Goal: Task Accomplishment & Management: Use online tool/utility

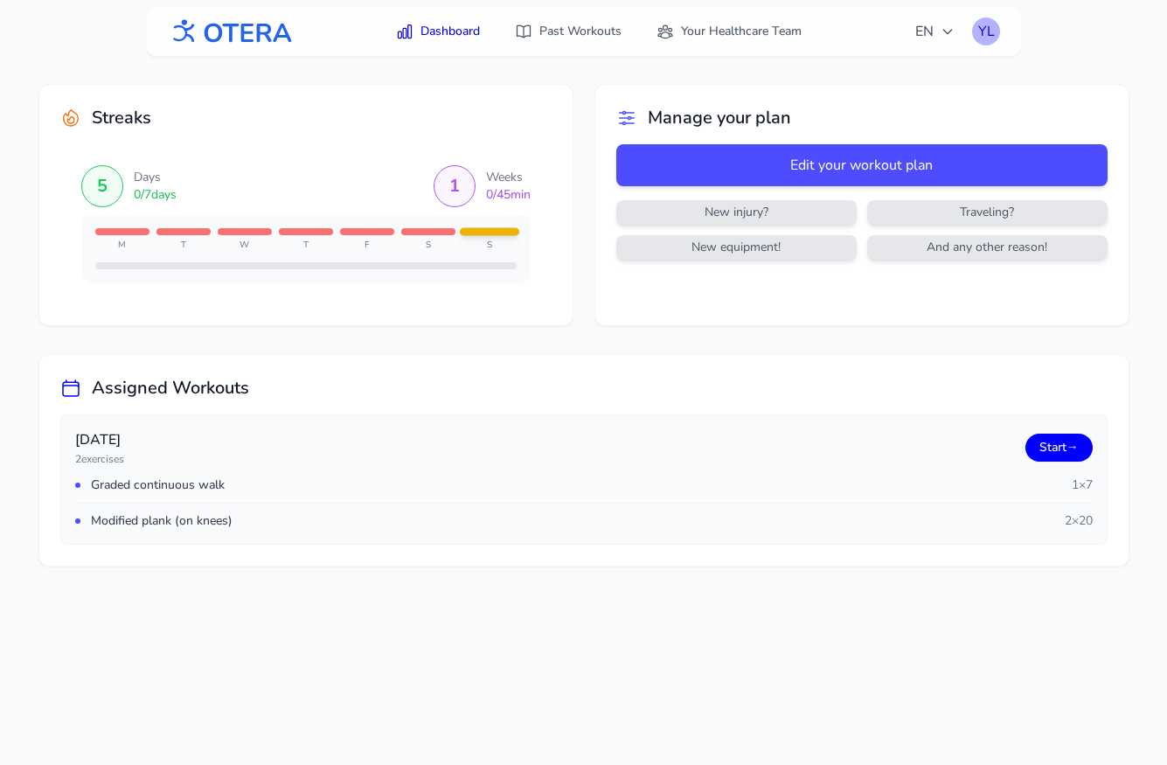
click at [982, 26] on div "YL" at bounding box center [986, 31] width 28 height 28
click at [876, 102] on link "Logout" at bounding box center [902, 102] width 196 height 31
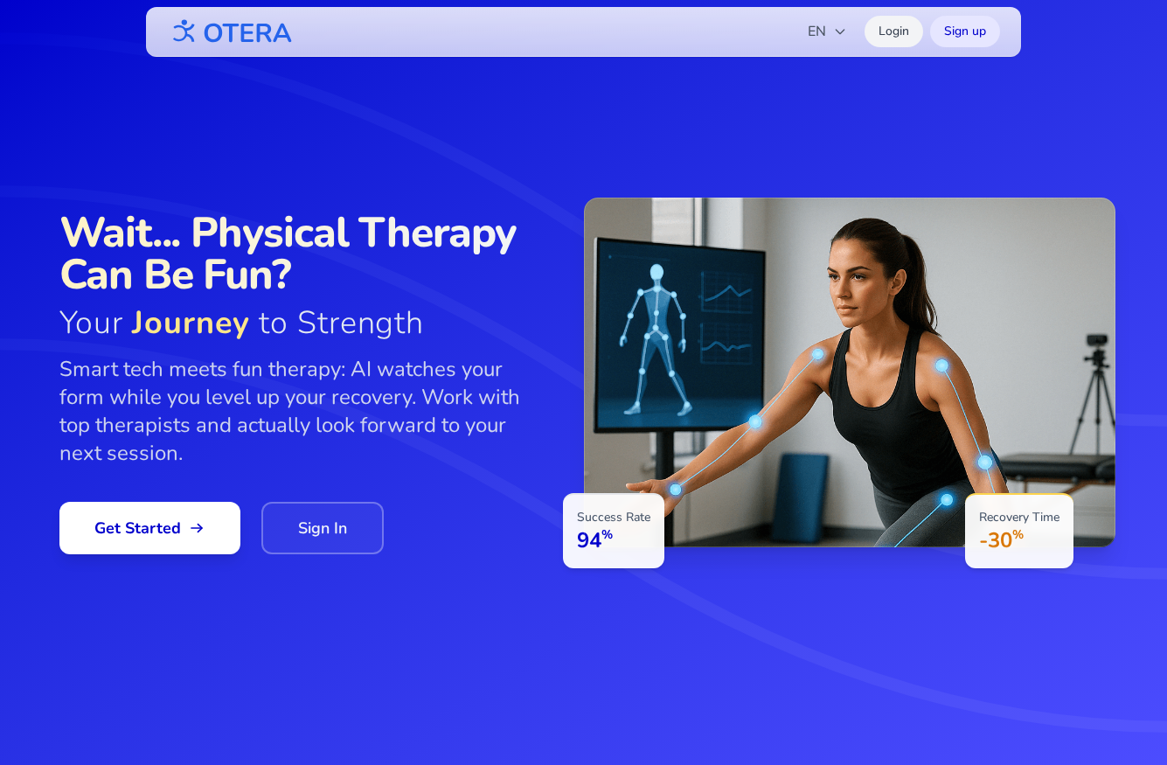
click at [893, 24] on link "Login" at bounding box center [894, 31] width 59 height 31
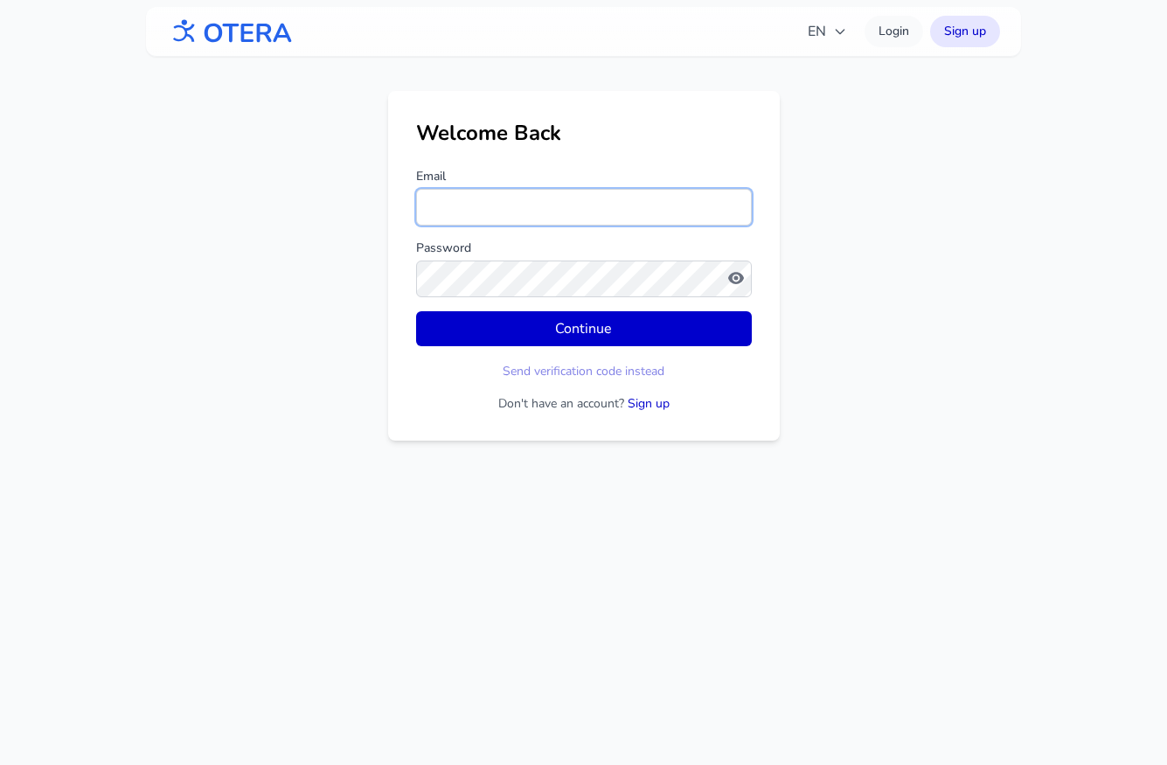
click at [539, 215] on input "Email" at bounding box center [584, 207] width 336 height 37
type input "**********"
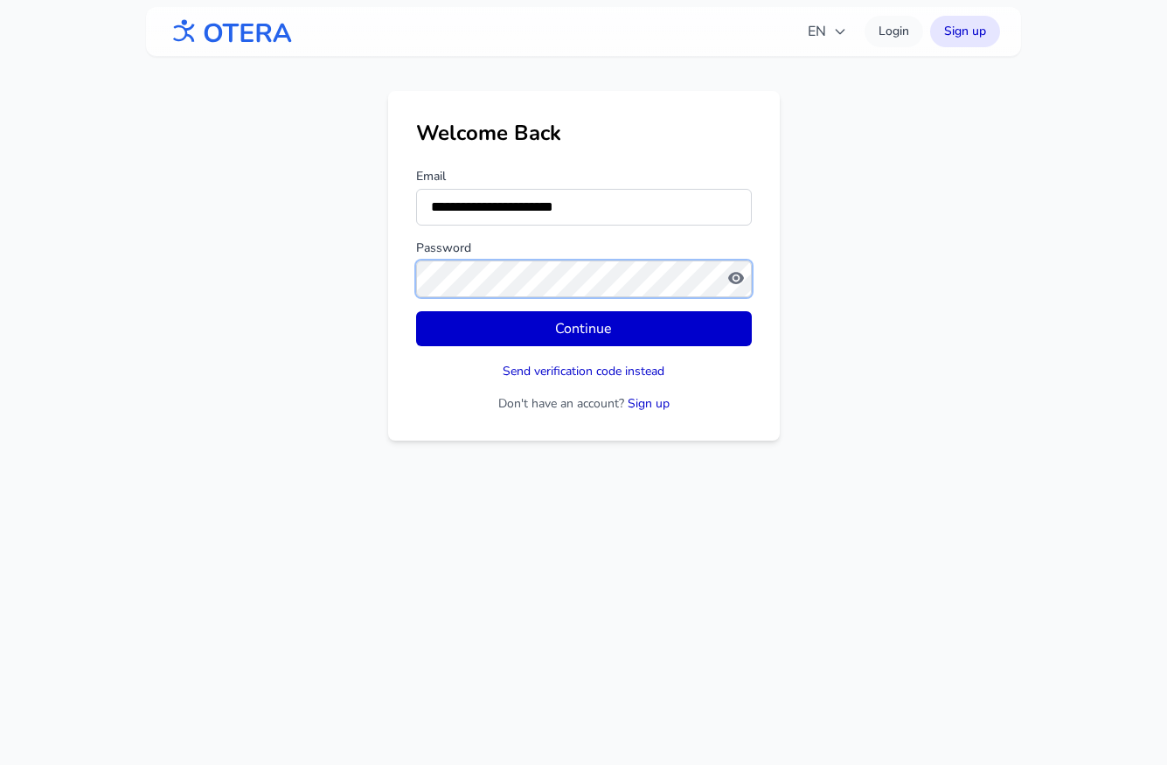
click at [416, 311] on button "Continue" at bounding box center [584, 328] width 336 height 35
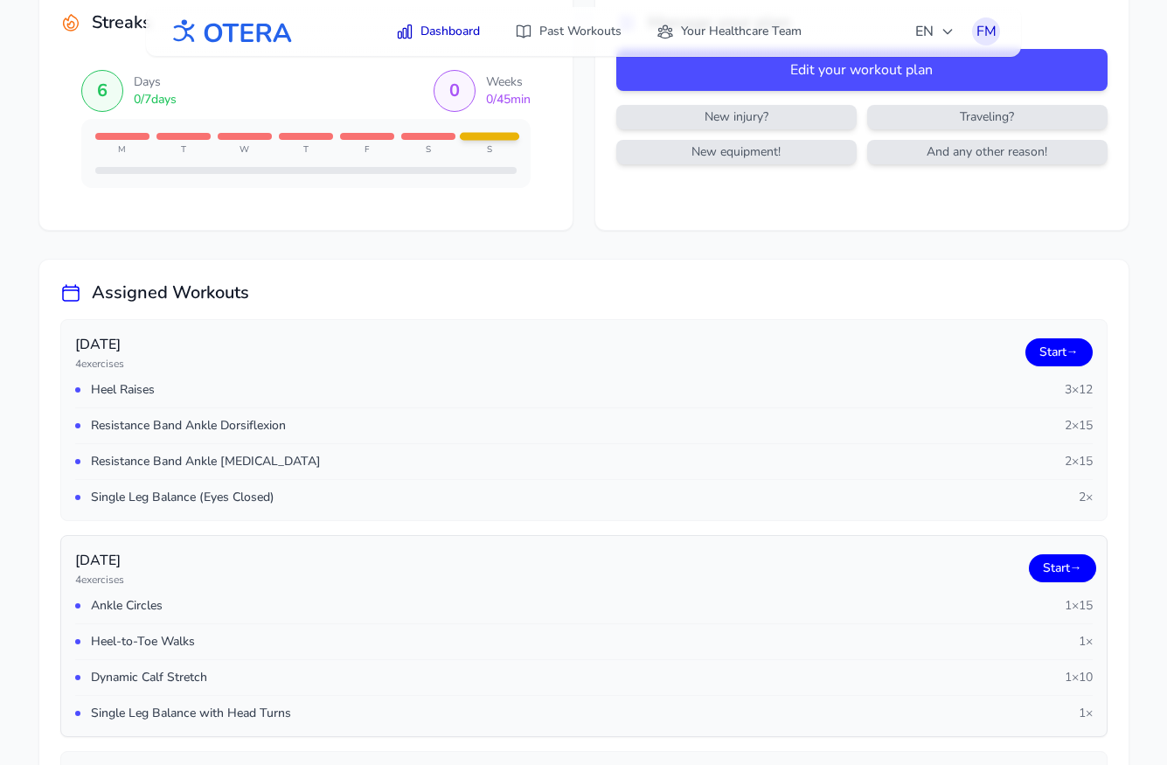
scroll to position [126, 0]
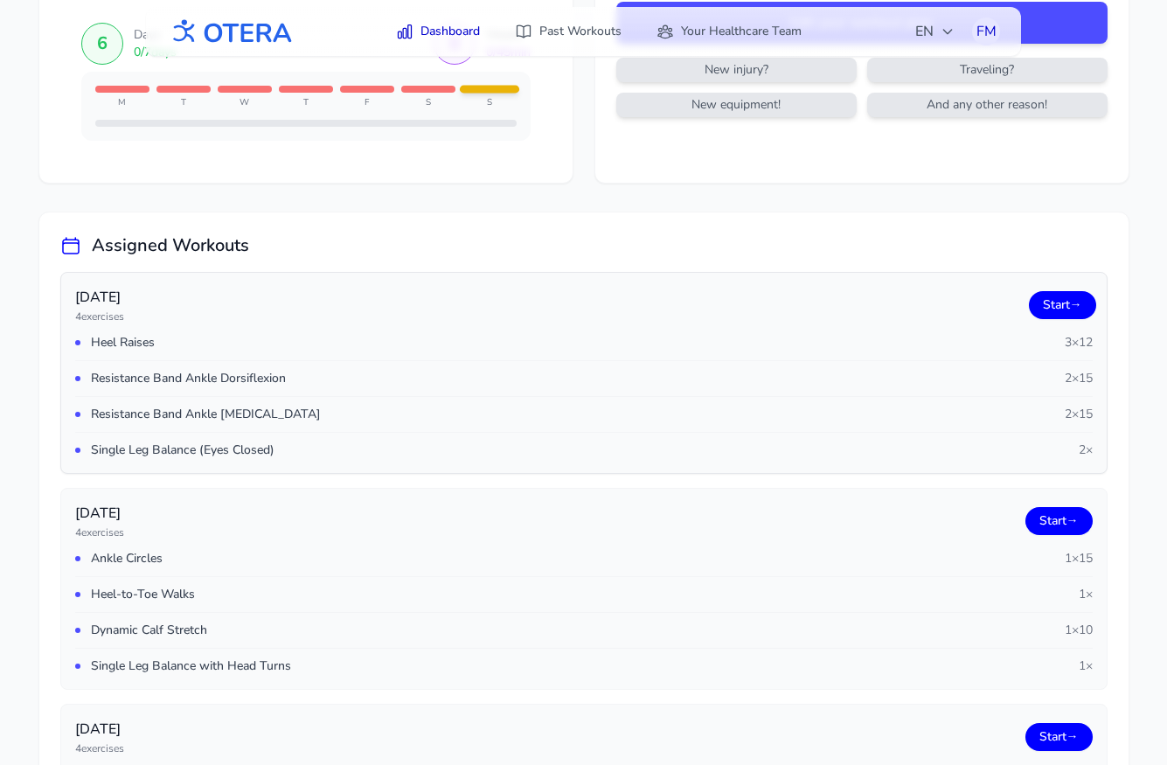
scroll to position [149, 0]
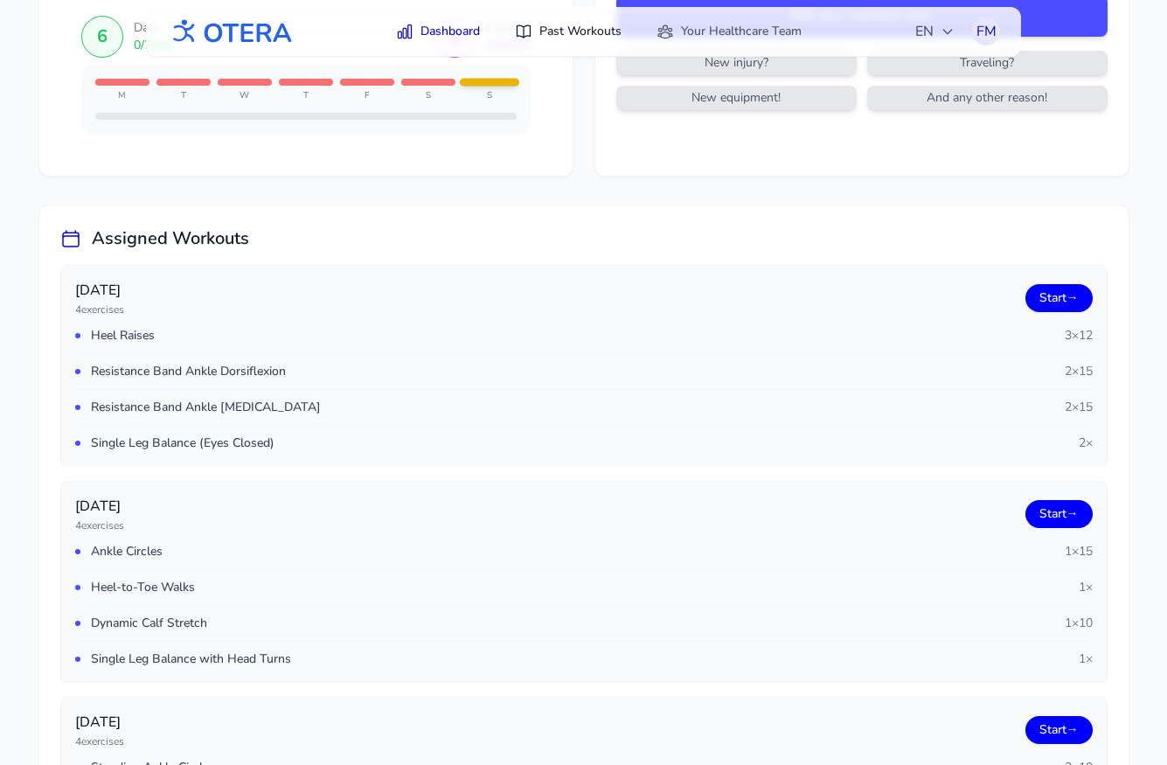
click at [570, 33] on link "Past Workouts" at bounding box center [568, 31] width 128 height 31
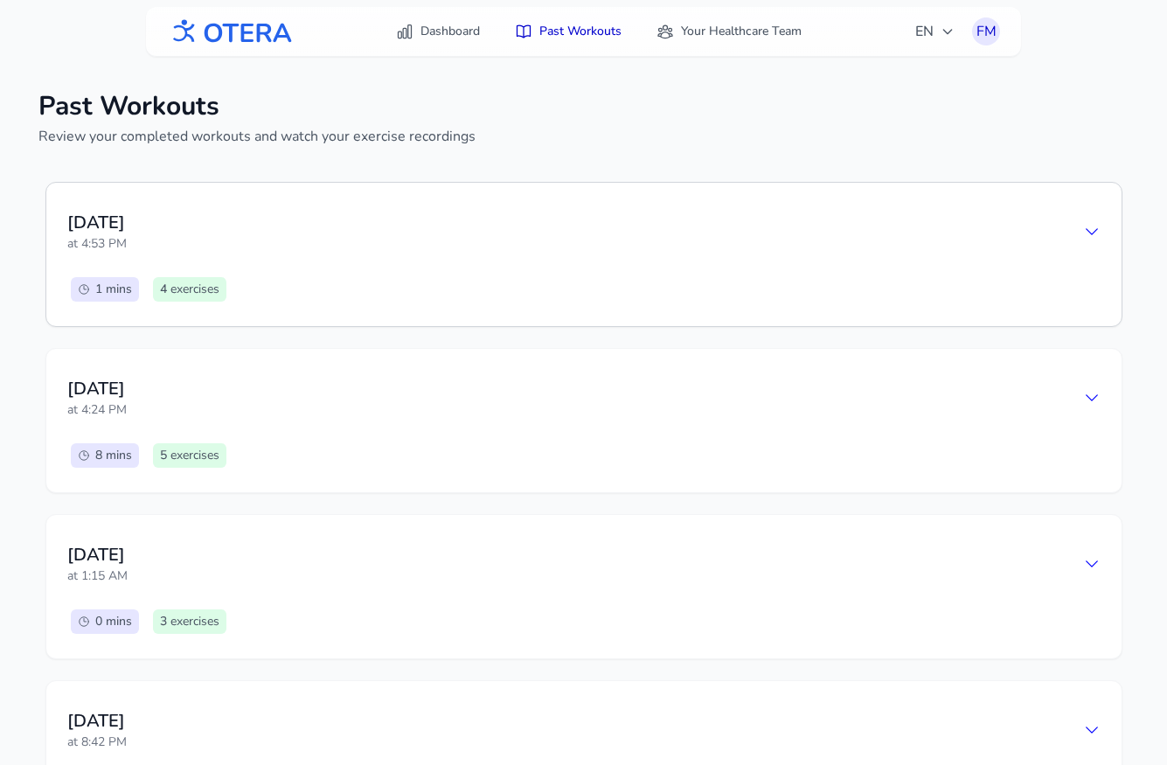
click at [629, 198] on div "Saturday, August 16 at 4:53 PM 1 mins 4 exercises" at bounding box center [583, 254] width 1075 height 143
click at [1092, 230] on icon at bounding box center [1091, 231] width 17 height 17
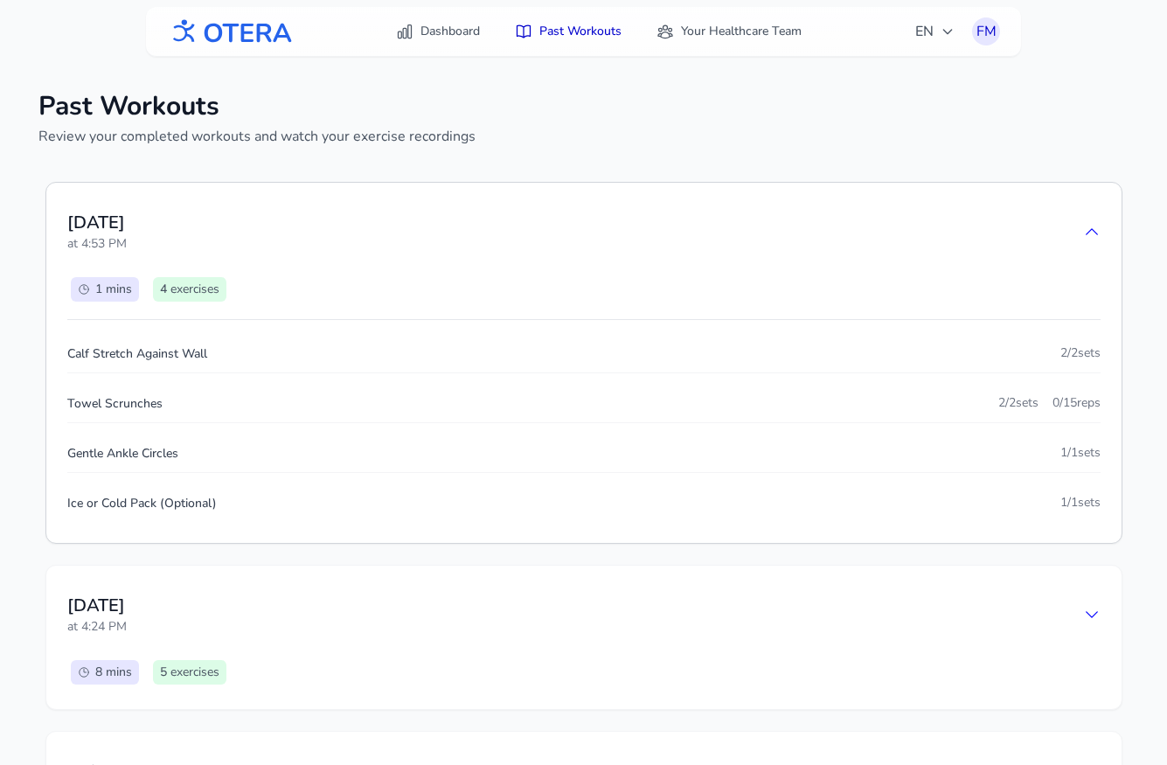
click at [1093, 230] on icon at bounding box center [1091, 231] width 11 height 5
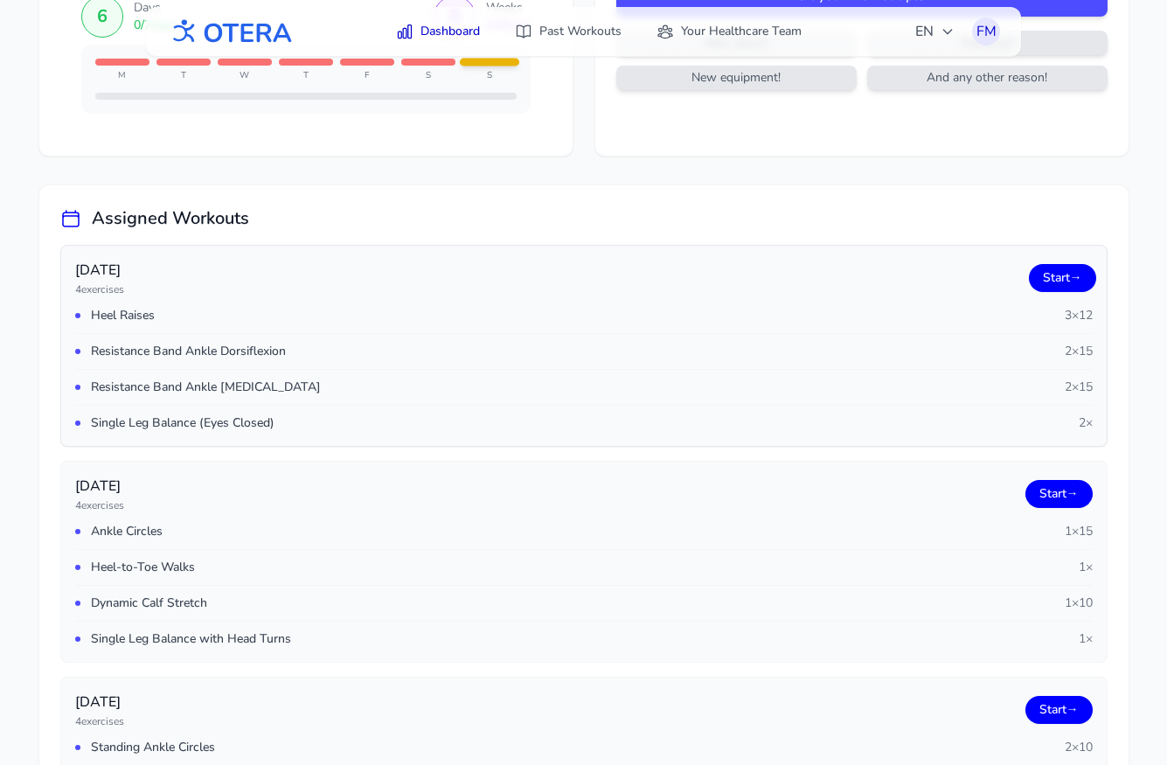
scroll to position [172, 0]
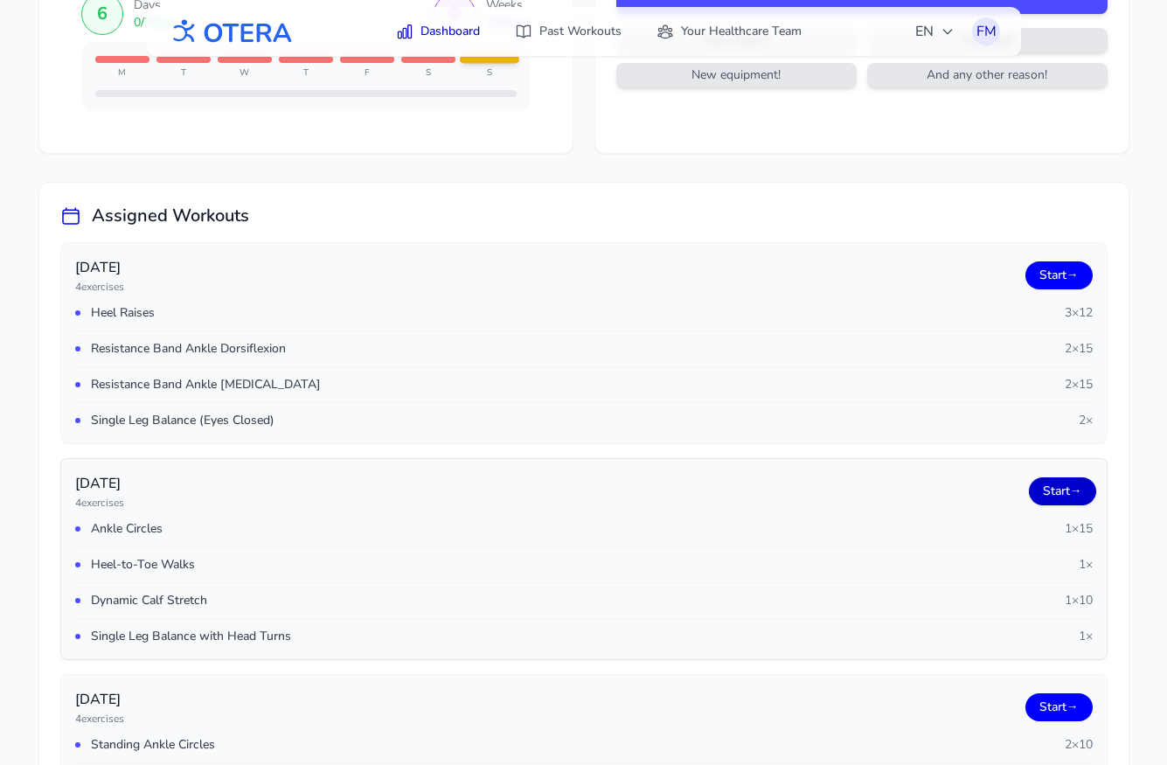
click at [1045, 487] on link "Start →" at bounding box center [1062, 491] width 67 height 28
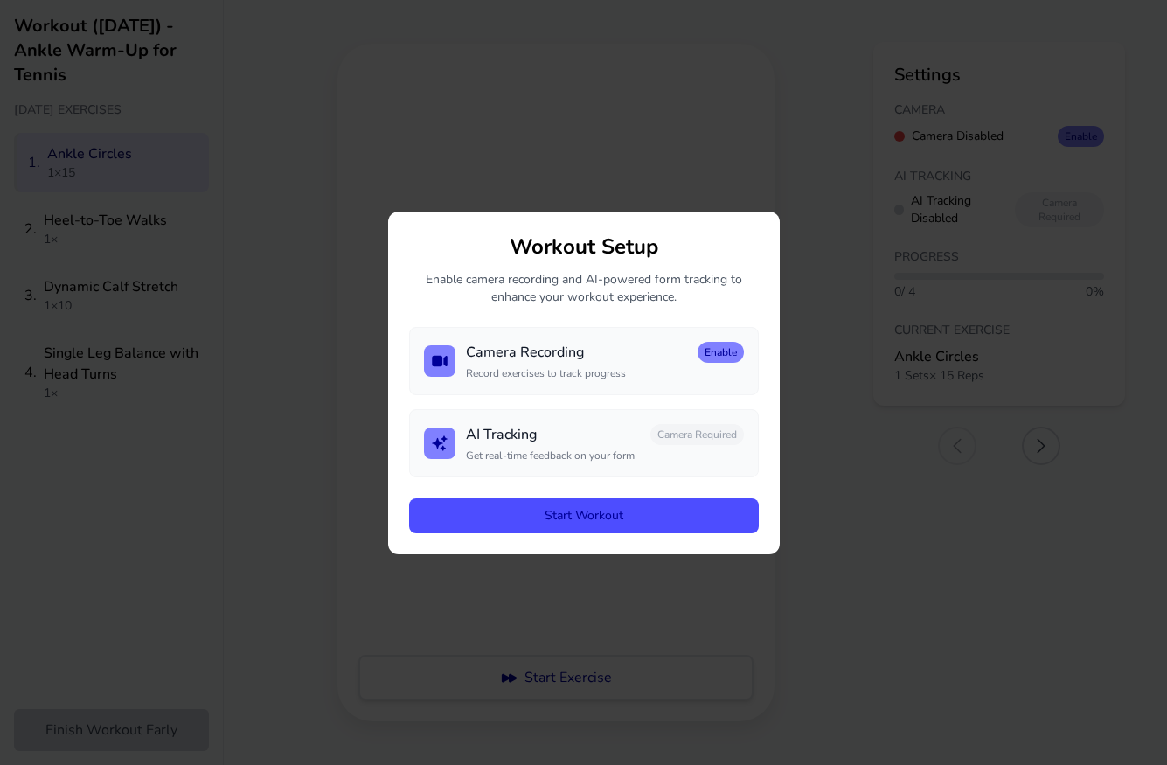
click at [579, 515] on button "Start Workout" at bounding box center [584, 515] width 350 height 35
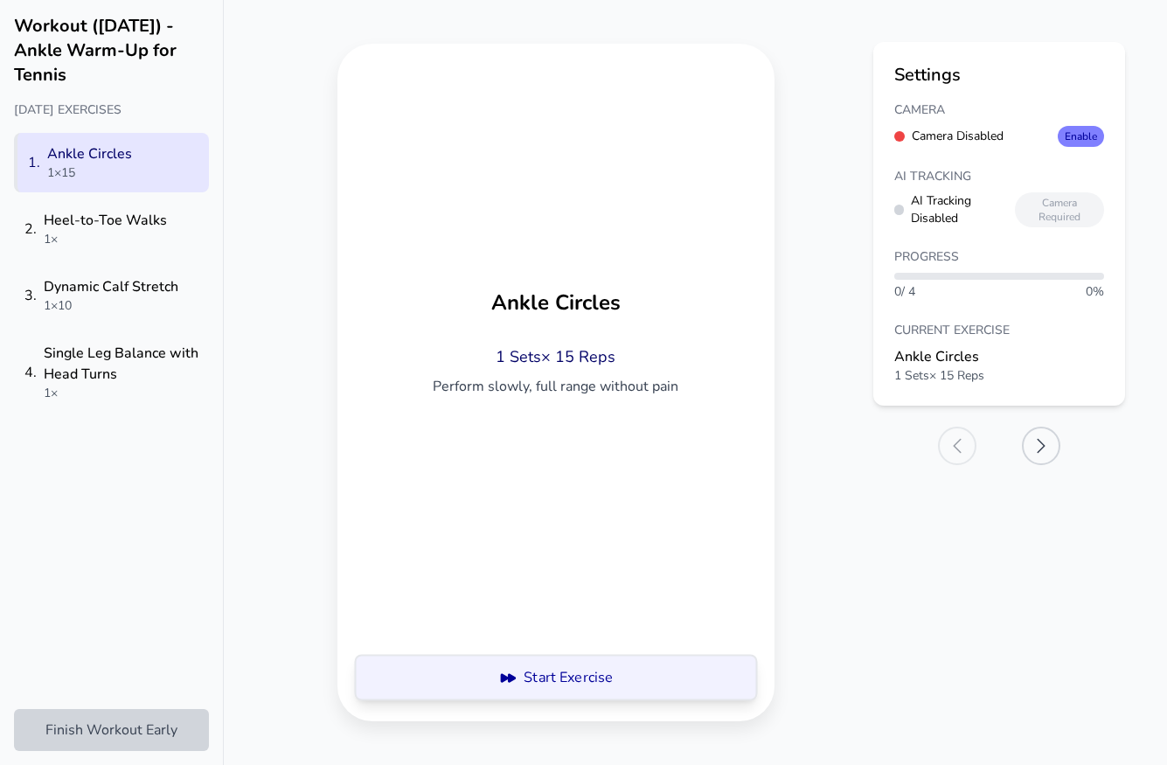
click at [554, 683] on button "Start Exercise" at bounding box center [555, 677] width 395 height 45
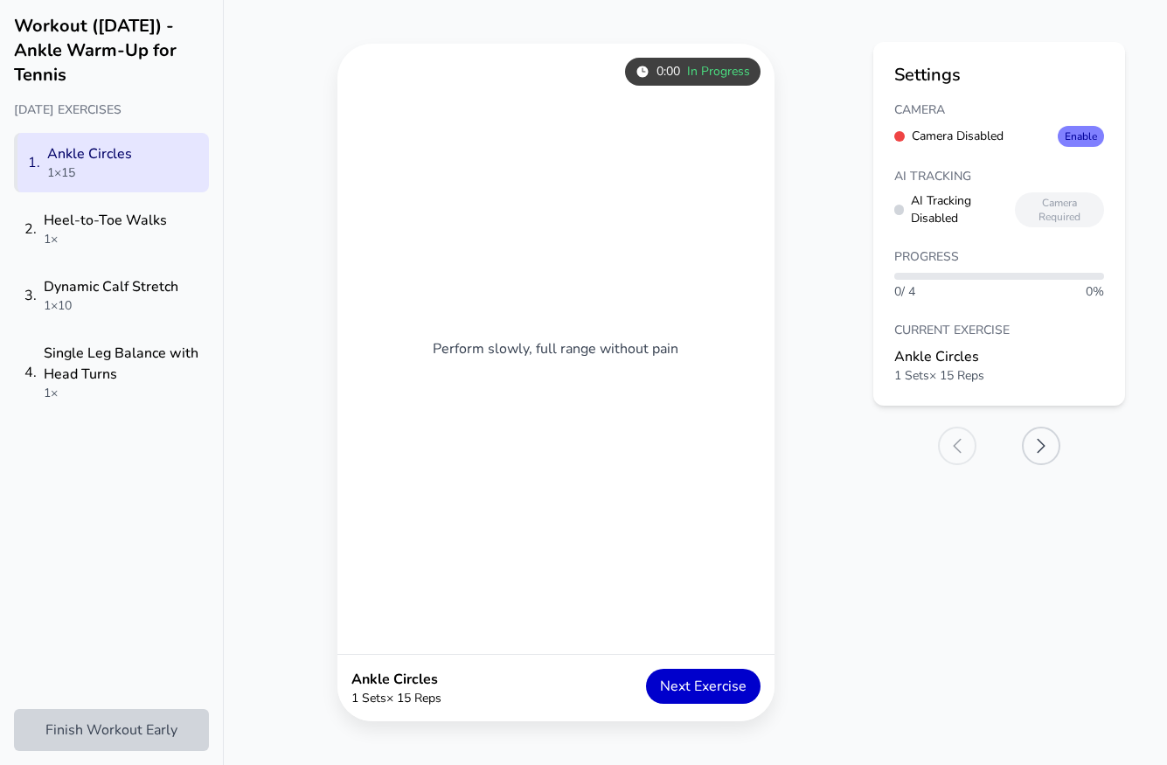
click at [685, 681] on button "Next Exercise" at bounding box center [703, 686] width 115 height 35
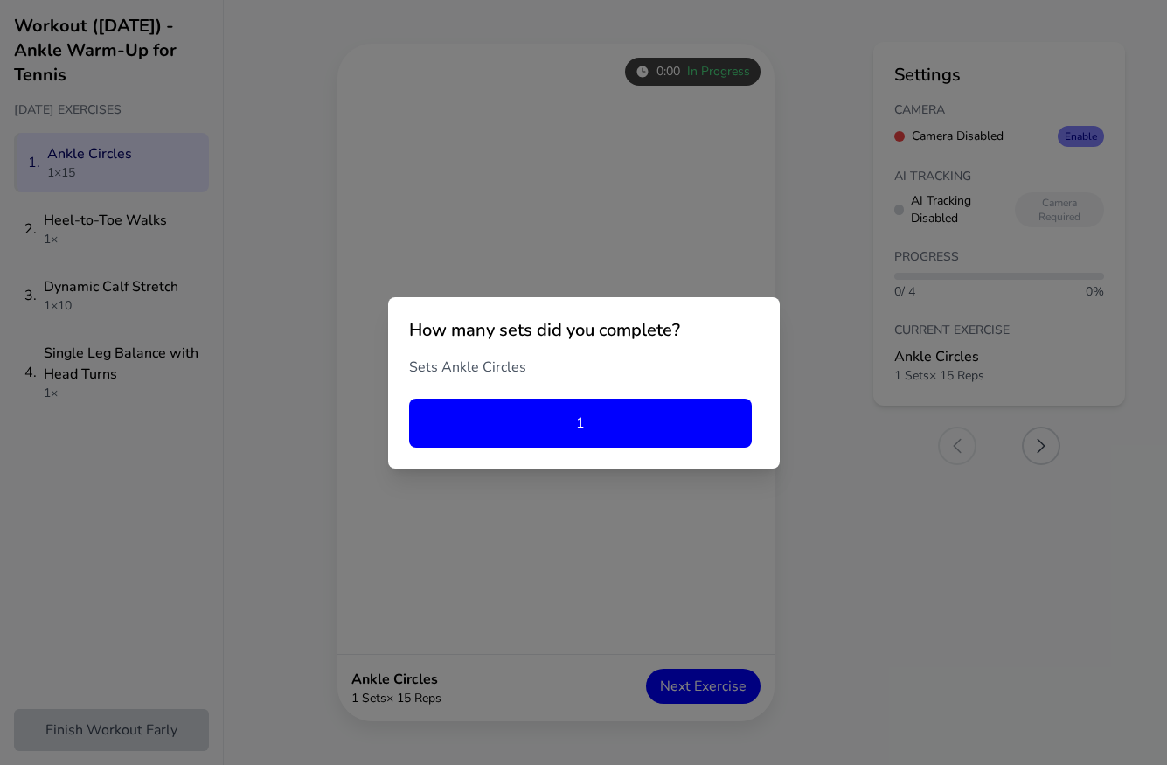
click at [588, 422] on button "1" at bounding box center [580, 423] width 343 height 49
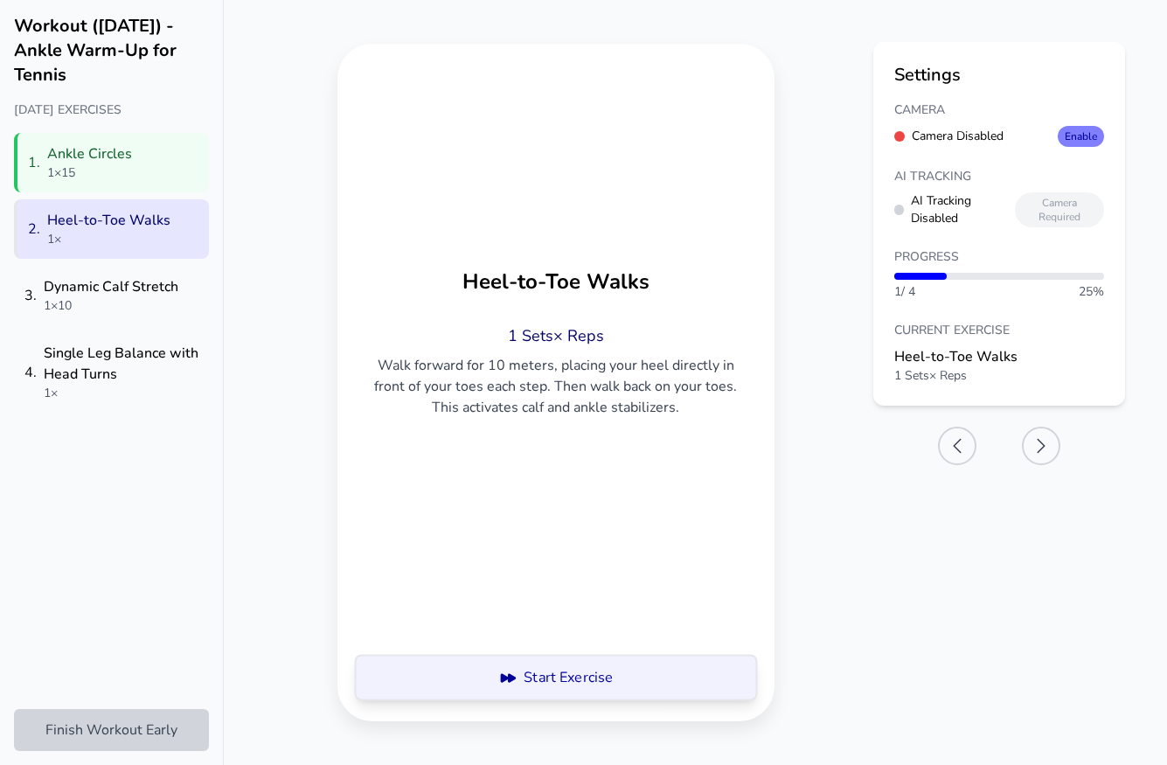
click at [629, 698] on button "Start Exercise" at bounding box center [555, 677] width 395 height 45
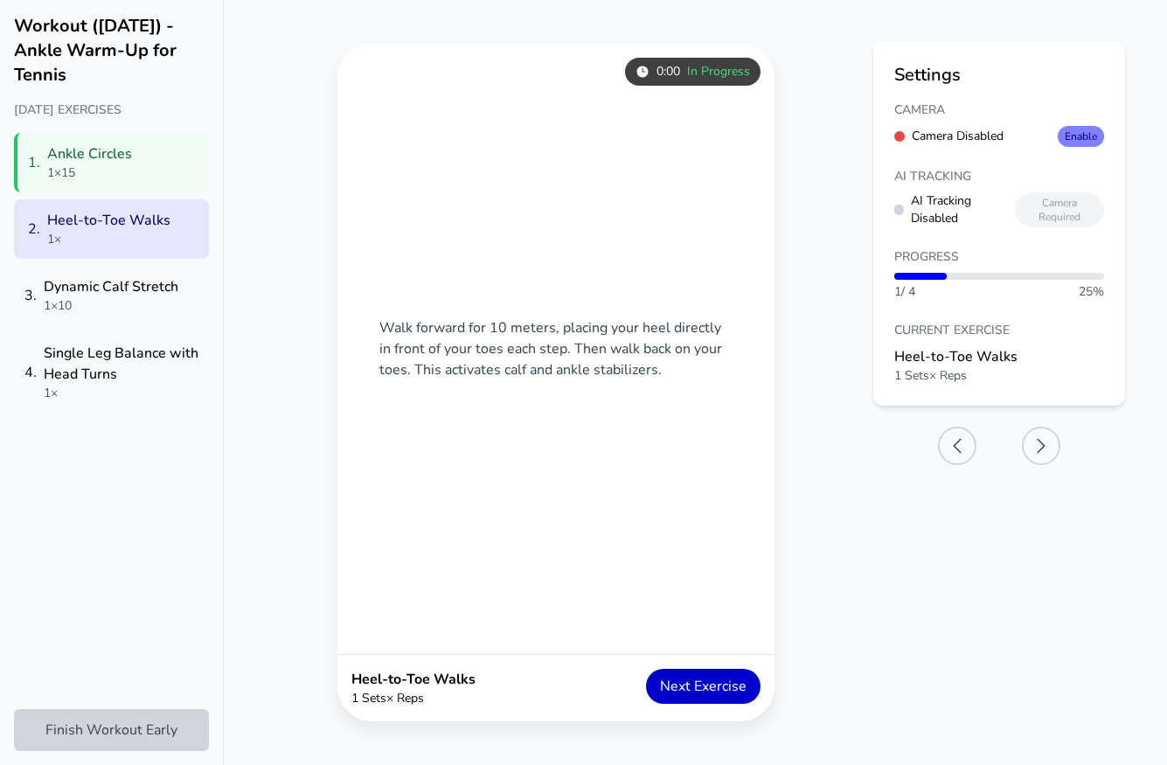
click at [690, 694] on button "Next Exercise" at bounding box center [703, 686] width 115 height 35
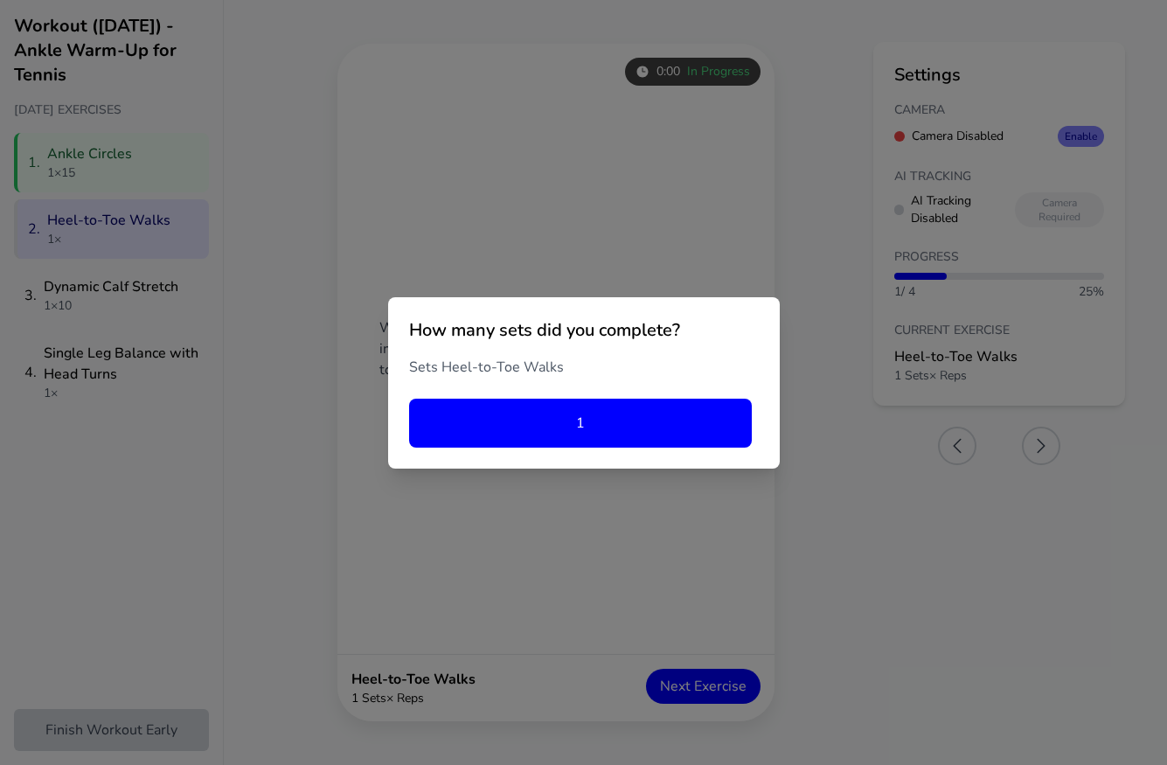
click at [605, 415] on button "1" at bounding box center [580, 423] width 343 height 49
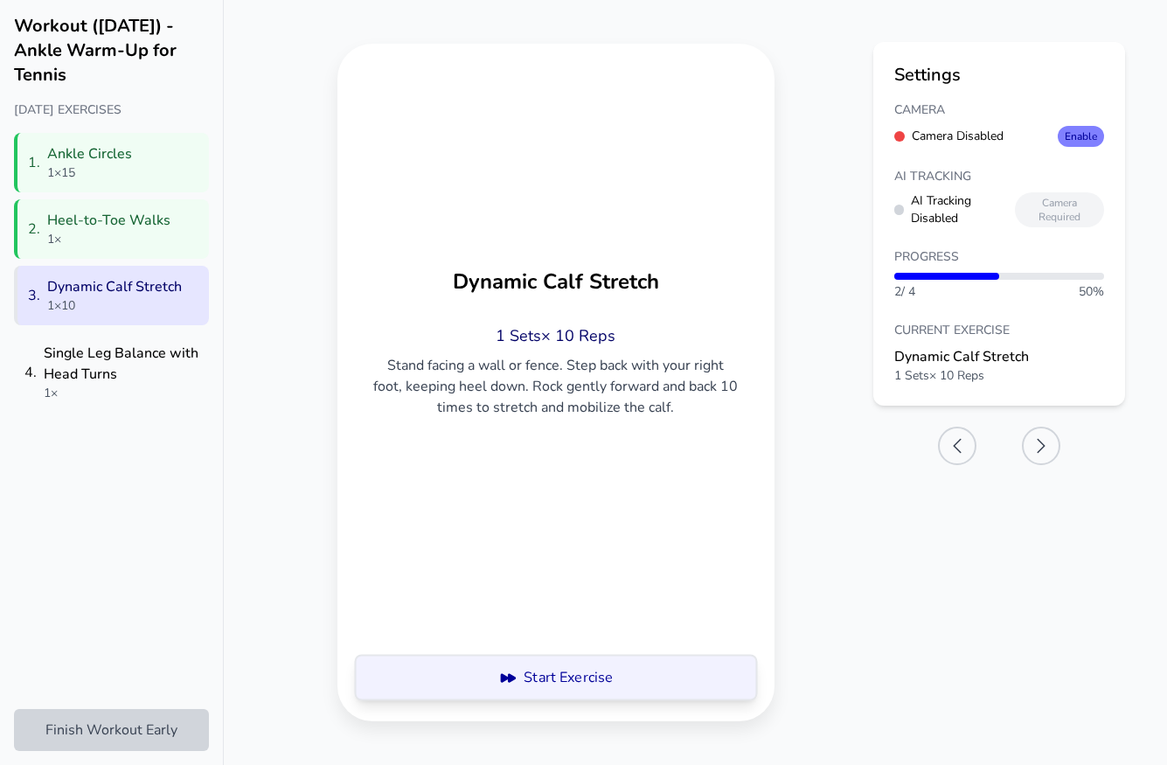
click at [636, 677] on button "Start Exercise" at bounding box center [555, 677] width 395 height 45
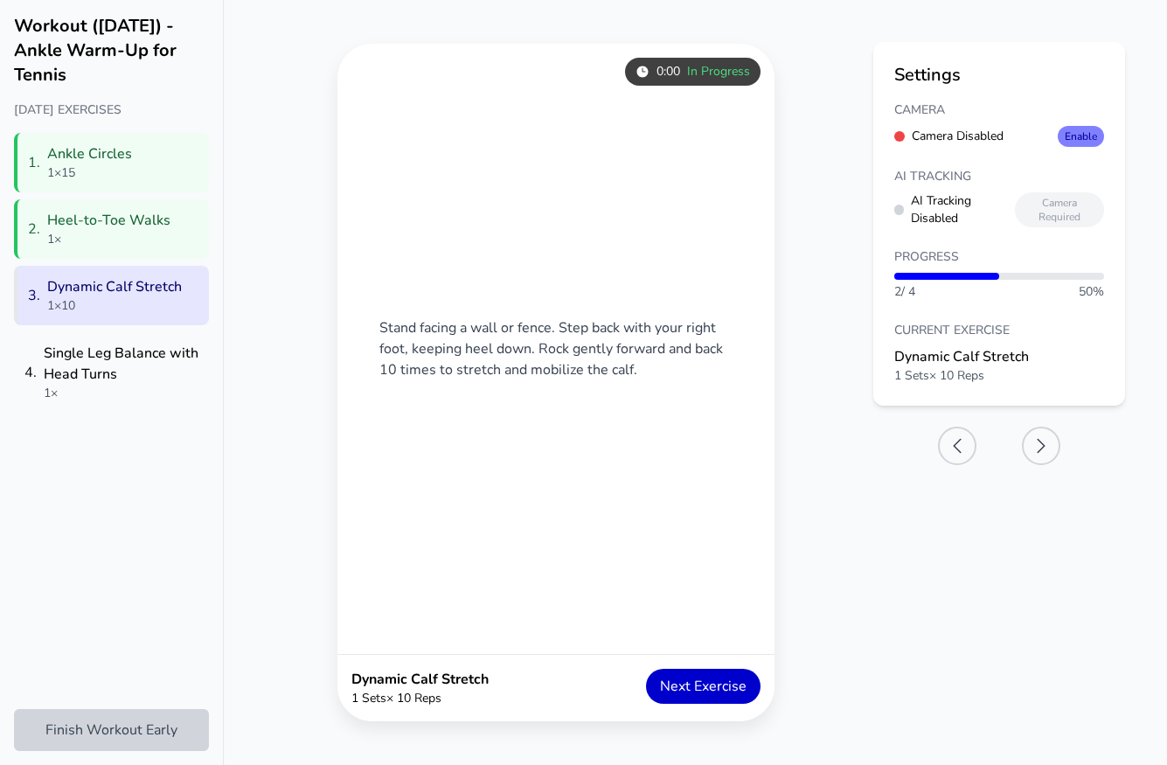
click at [694, 684] on button "Next Exercise" at bounding box center [703, 686] width 115 height 35
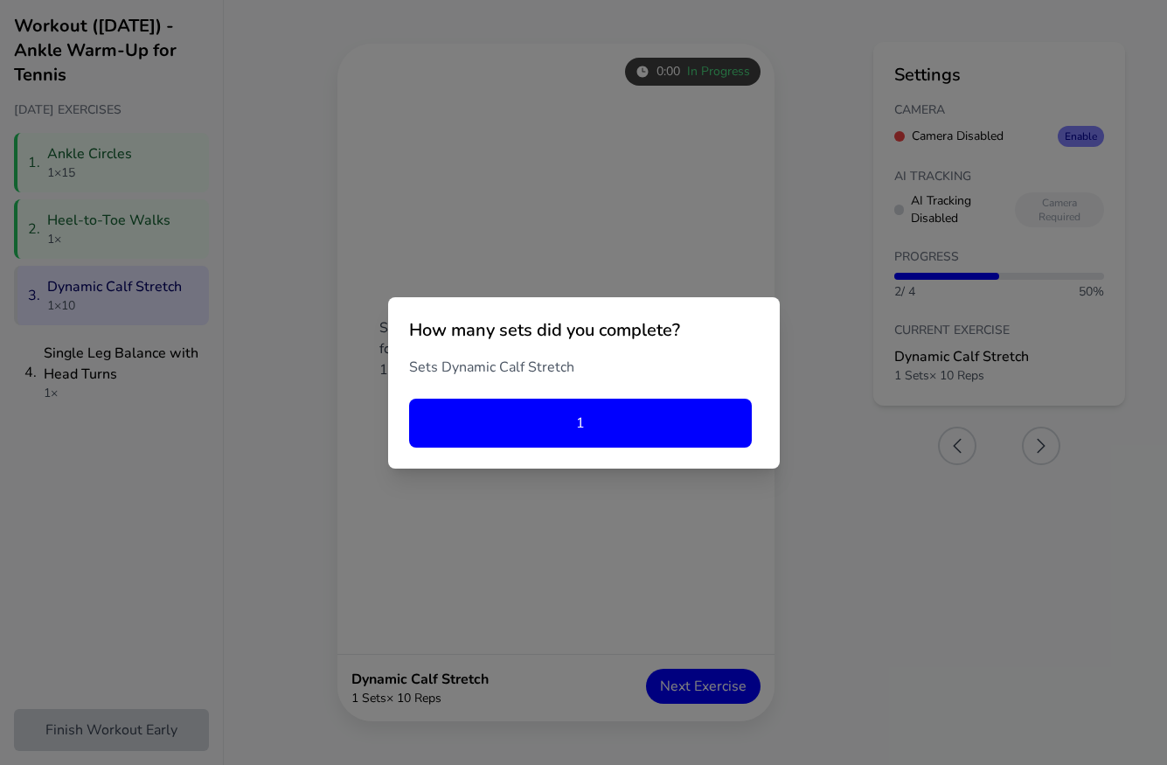
click at [601, 420] on button "1" at bounding box center [580, 423] width 343 height 49
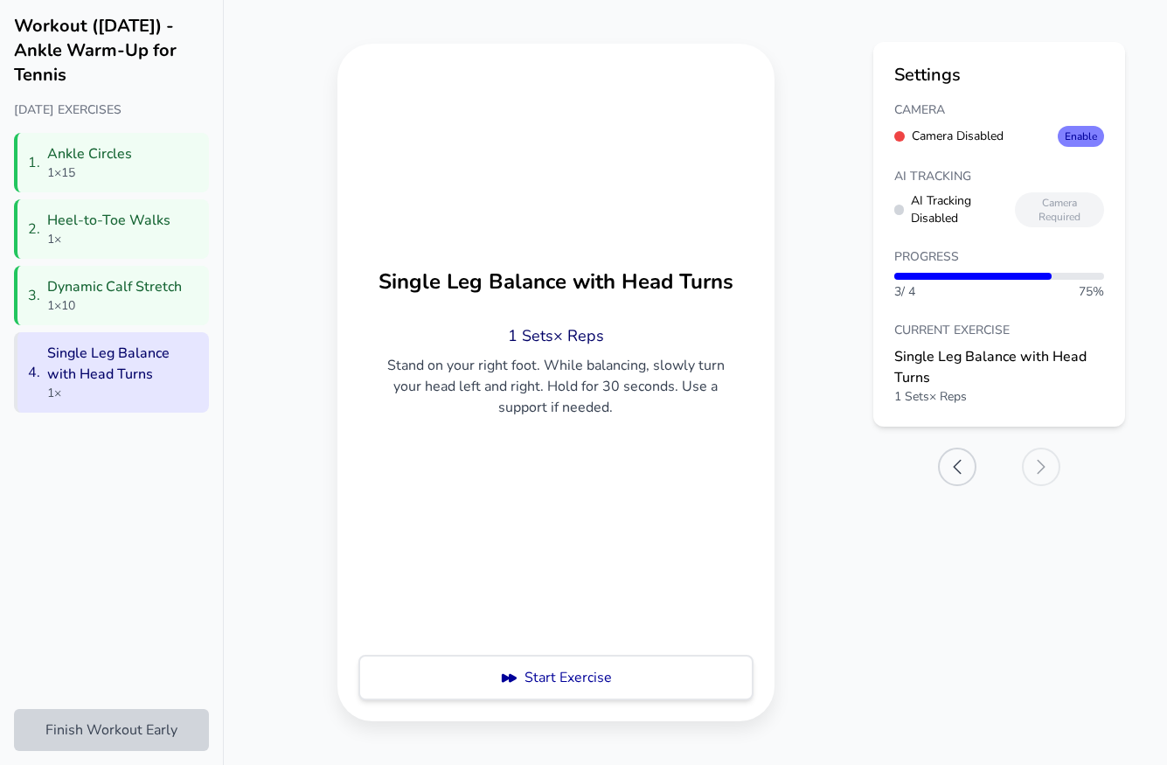
click at [635, 714] on div "Single Leg Balance with Head Turns 1 Sets × Reps Stand on your right foot. Whil…" at bounding box center [555, 382] width 437 height 677
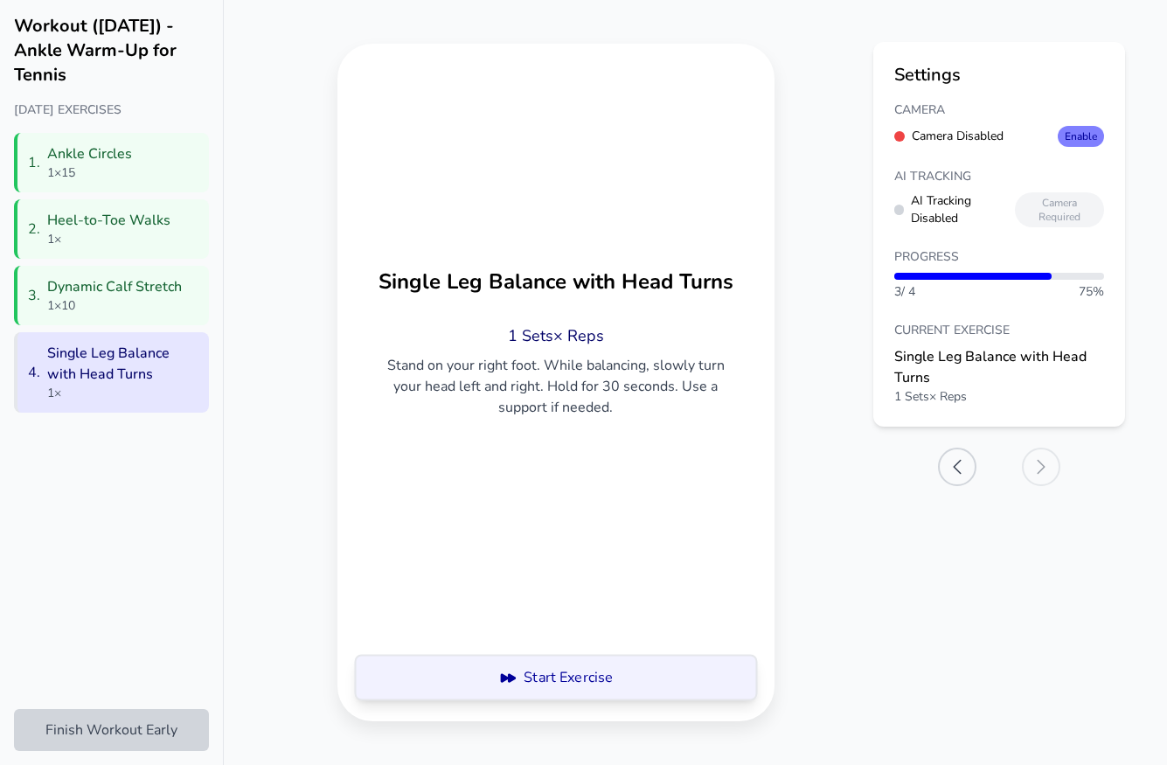
click at [629, 683] on button "Start Exercise" at bounding box center [555, 677] width 395 height 45
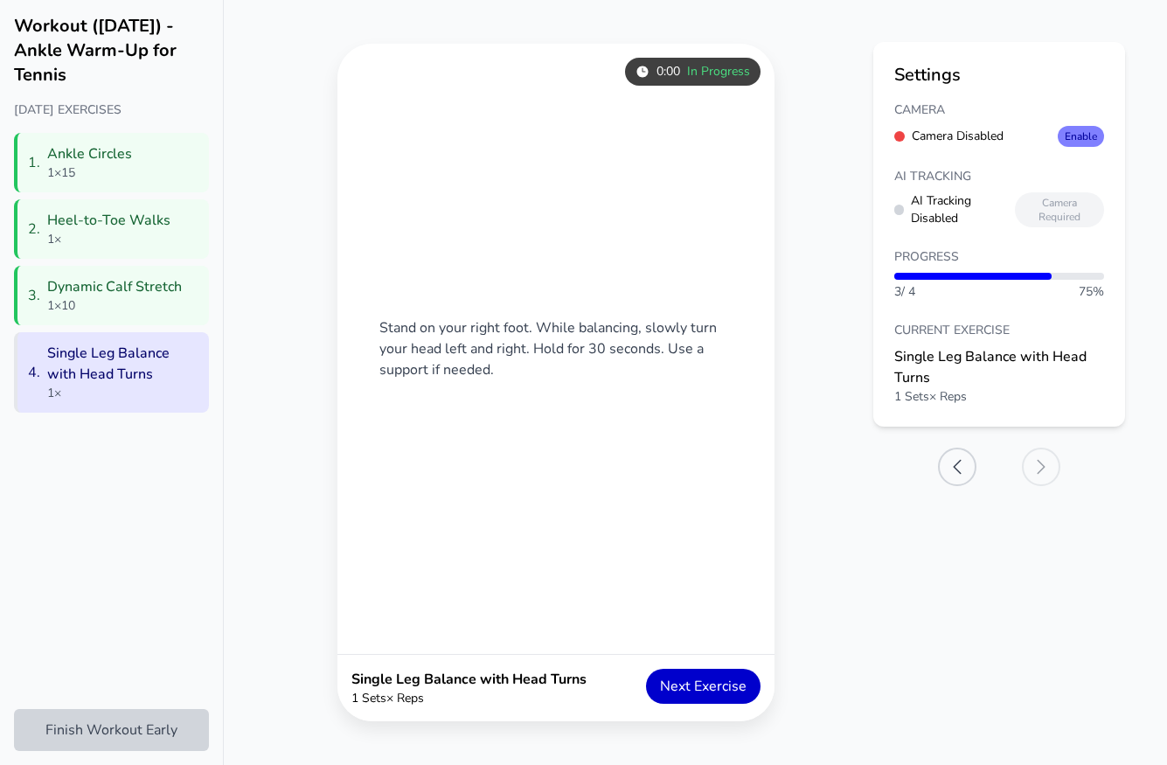
click at [698, 681] on button "Next Exercise" at bounding box center [703, 686] width 115 height 35
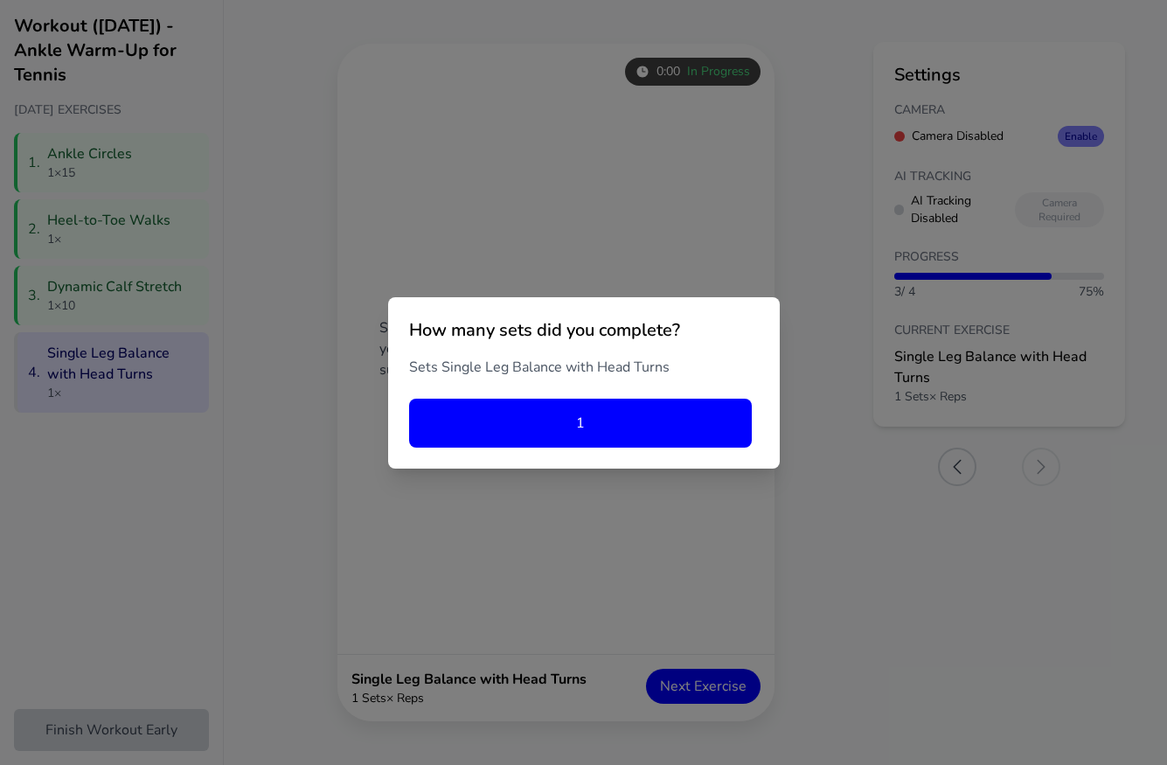
click at [610, 423] on button "1" at bounding box center [580, 423] width 343 height 49
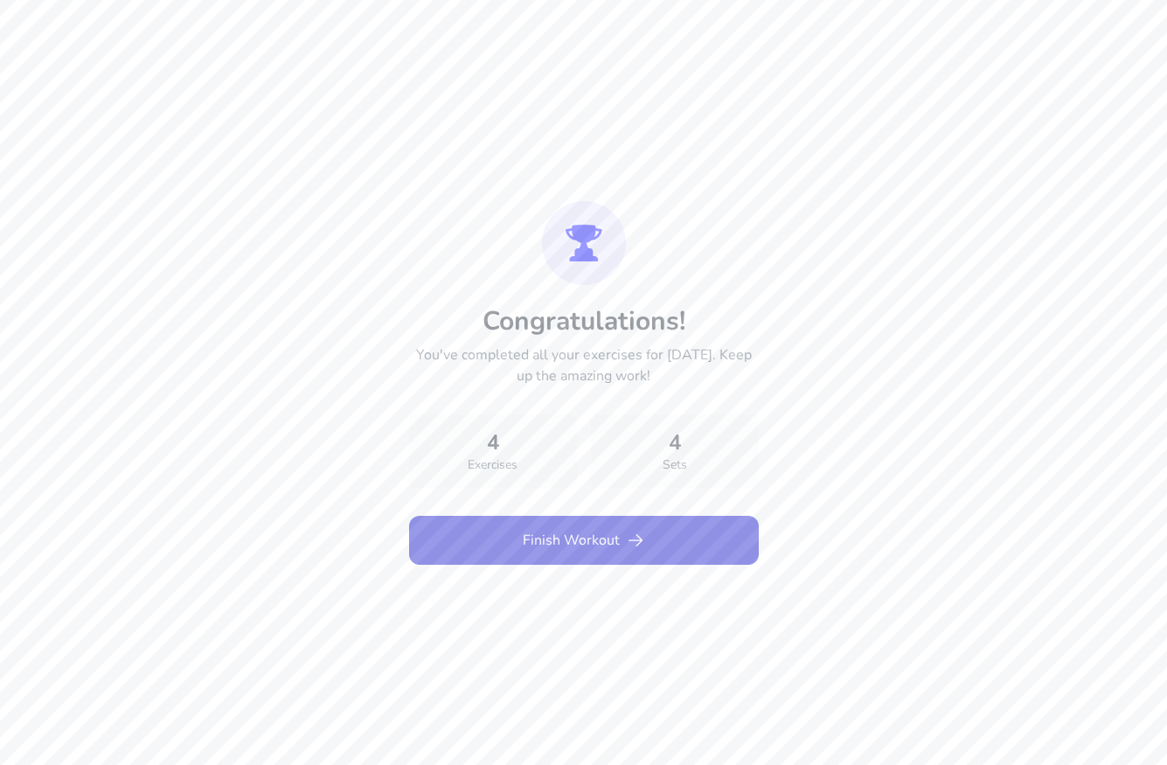
click at [603, 540] on button "Finish Workout" at bounding box center [584, 540] width 350 height 49
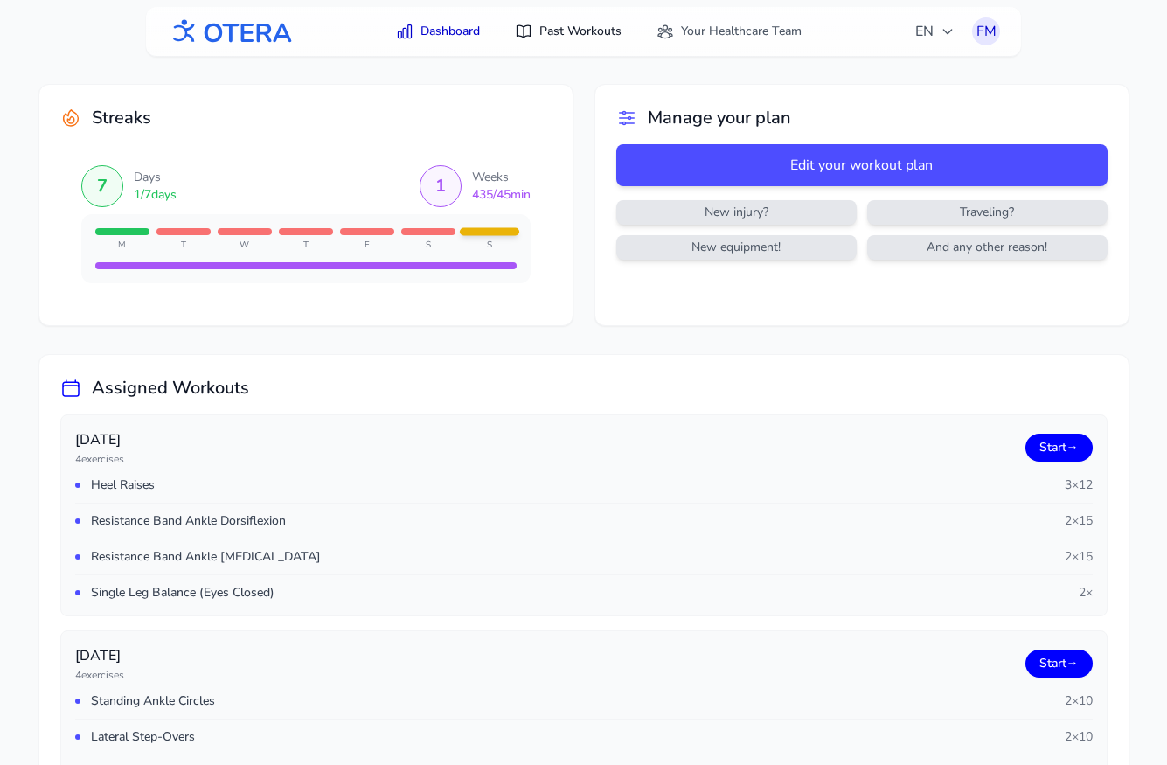
click at [580, 30] on link "Past Workouts" at bounding box center [568, 31] width 128 height 31
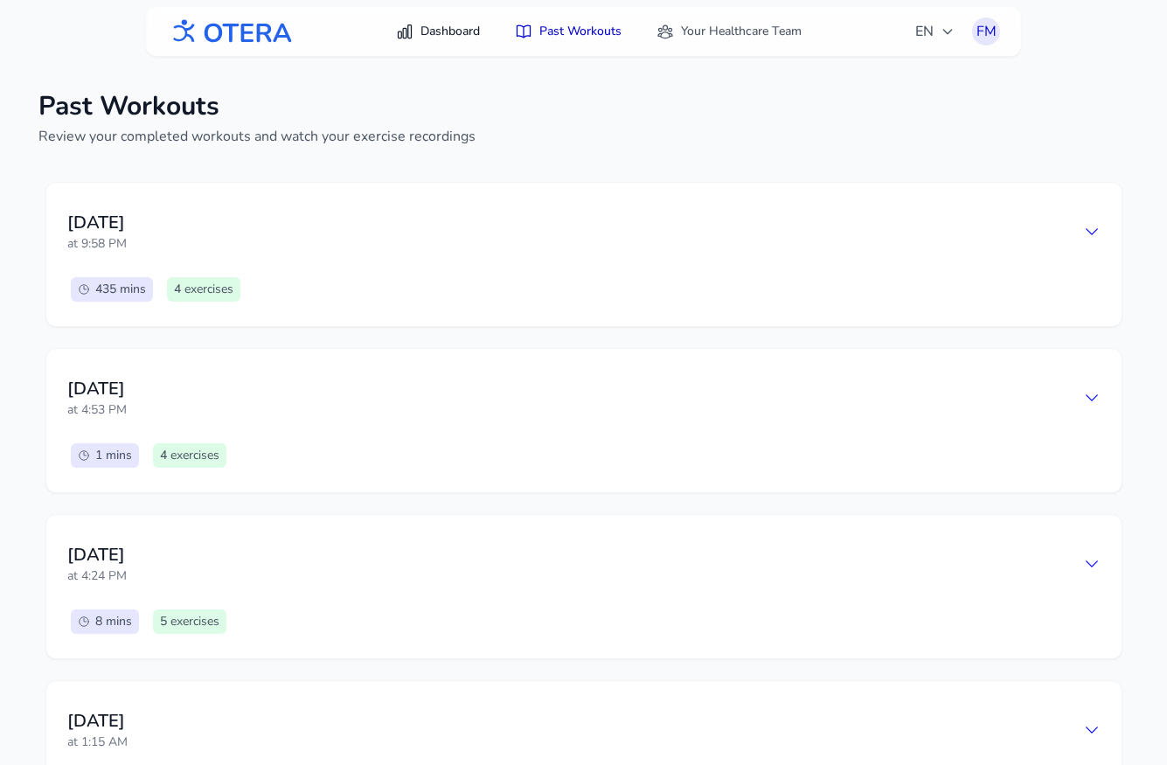
click at [437, 26] on link "Dashboard" at bounding box center [438, 31] width 105 height 31
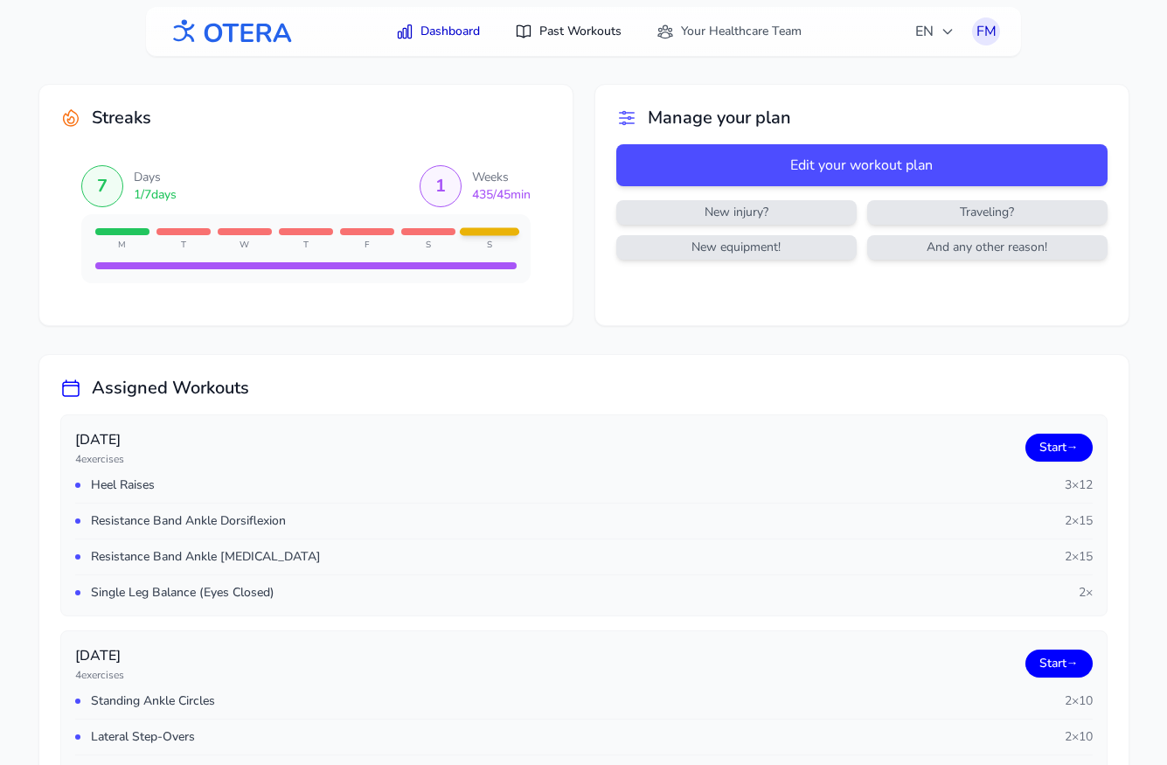
click at [577, 37] on link "Past Workouts" at bounding box center [568, 31] width 128 height 31
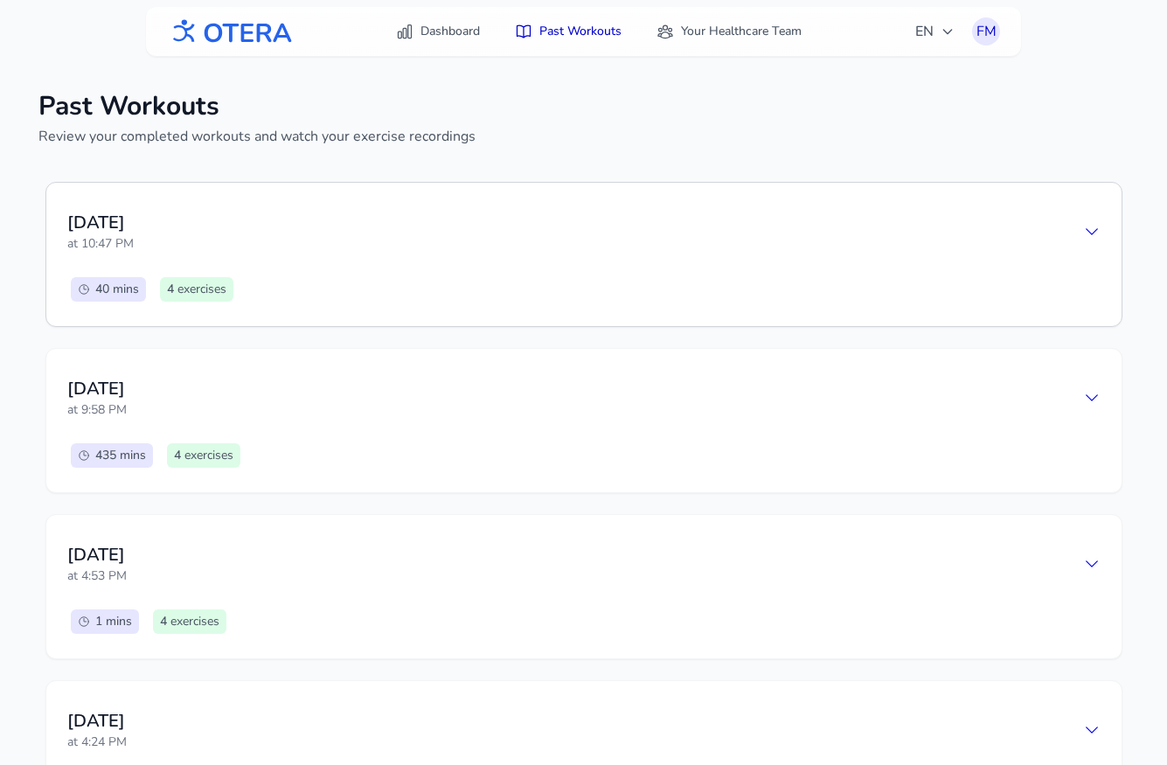
click at [585, 236] on div "Sunday, August 17 at 10:47 PM" at bounding box center [583, 232] width 1033 height 56
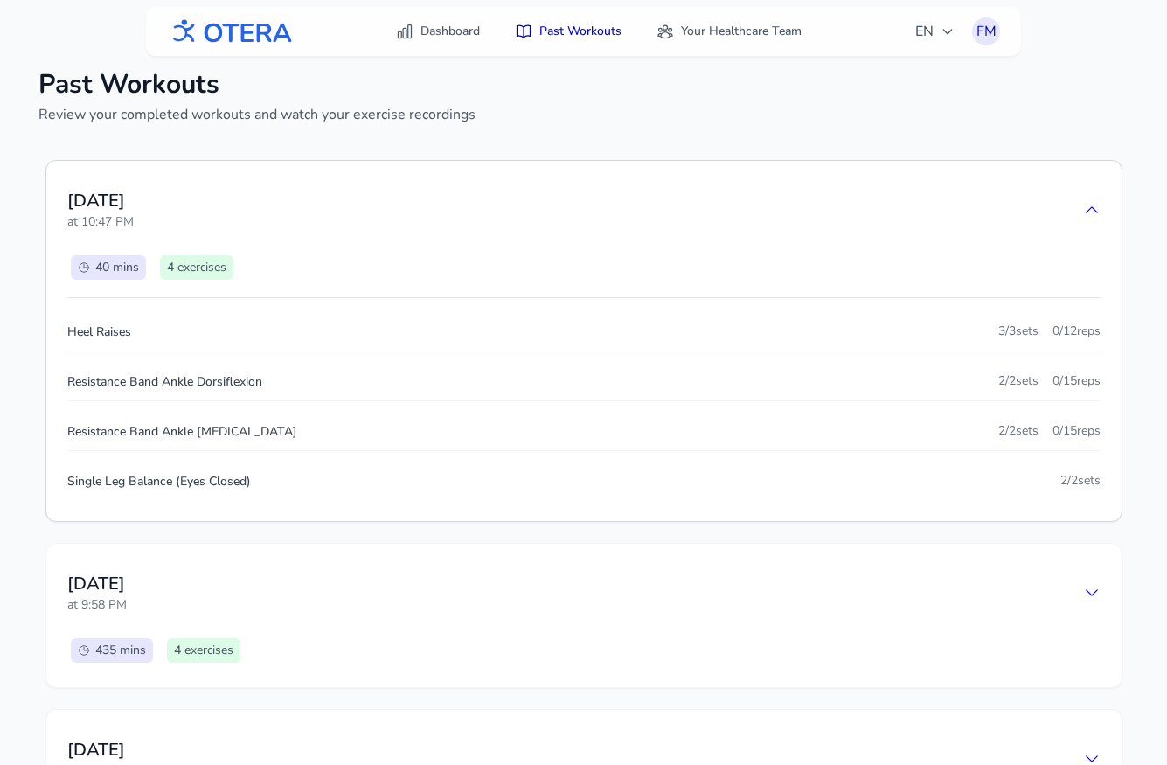
scroll to position [18, 0]
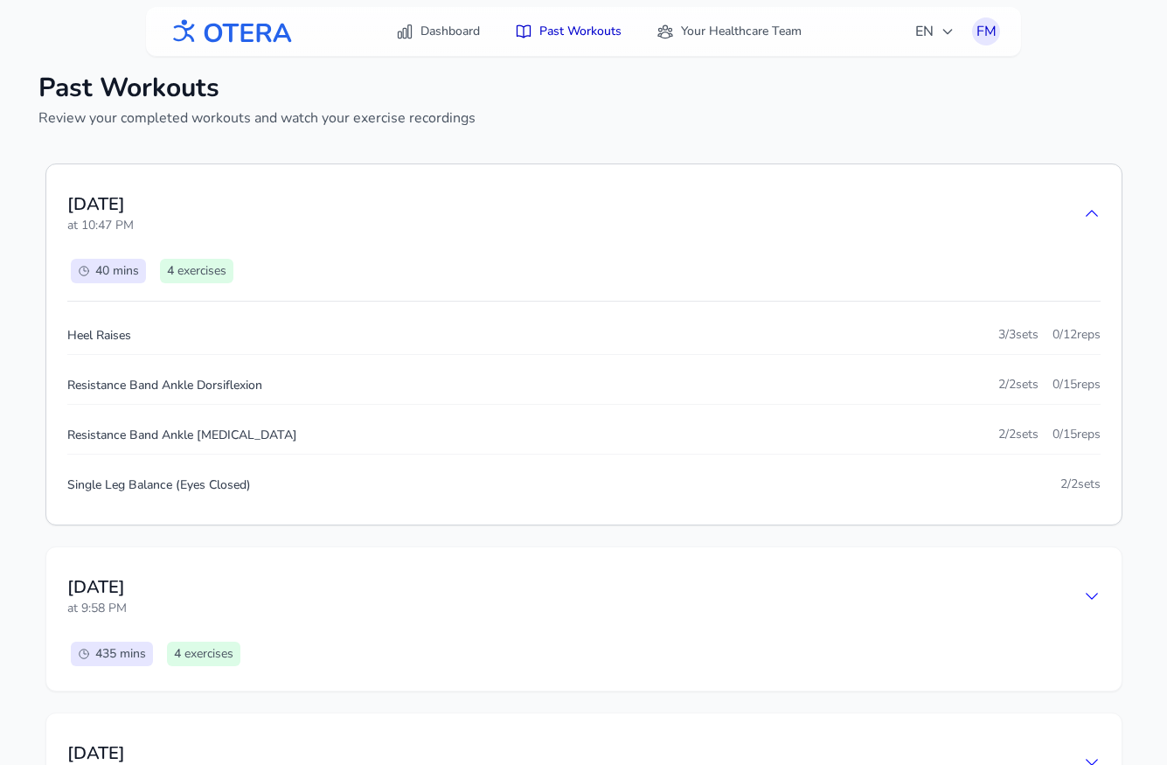
click at [684, 191] on div "Sunday, August 17 at 10:47 PM" at bounding box center [583, 213] width 1033 height 56
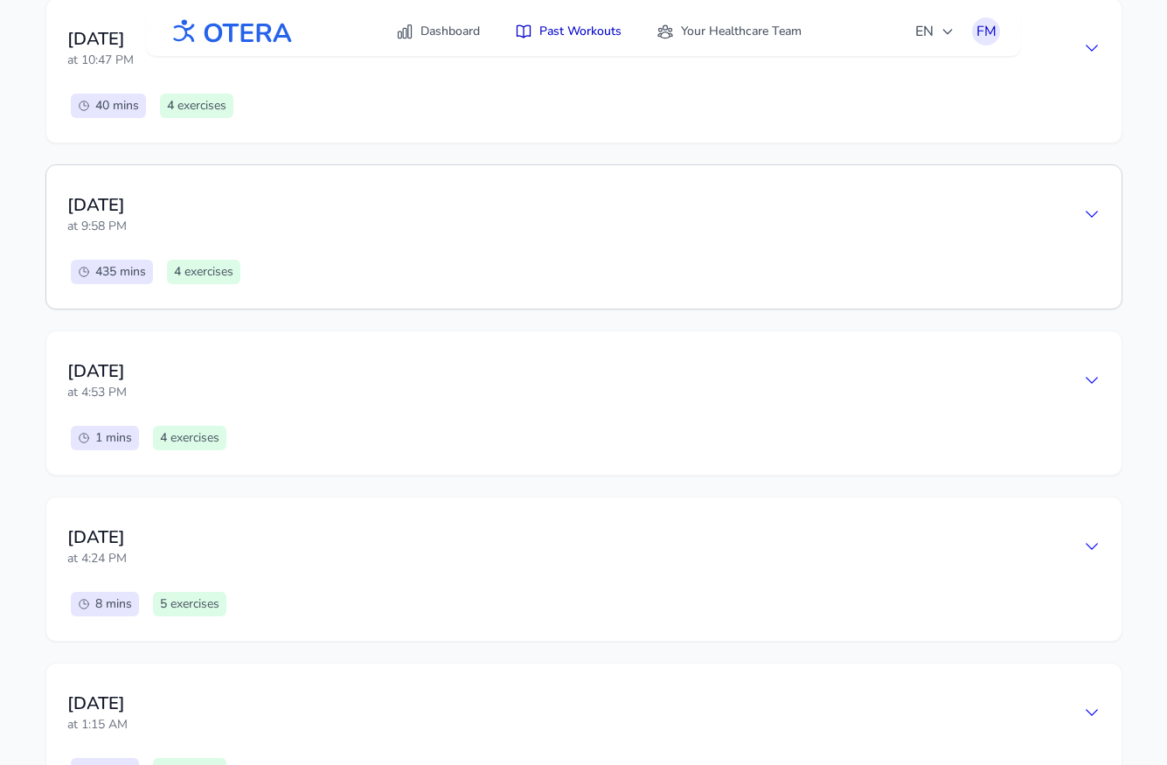
scroll to position [0, 0]
